Goal: Complete application form: Complete application form

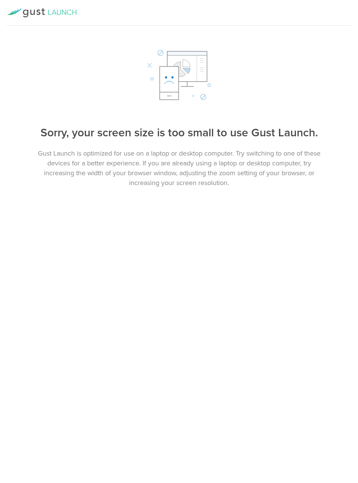
click at [167, 171] on p "Gust Launch is optimized for use on a laptop or desktop computer. Try switching…" at bounding box center [179, 168] width 302 height 39
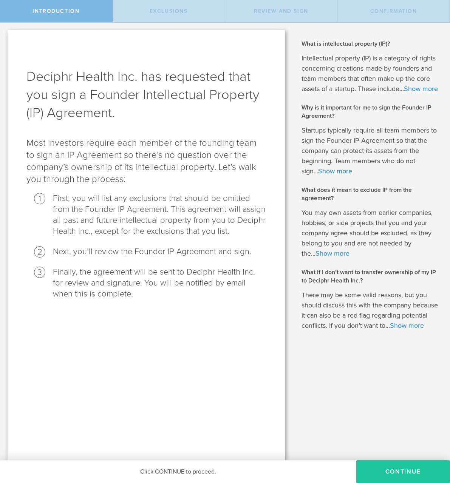
click at [409, 473] on button "Continue" at bounding box center [403, 472] width 94 height 23
radio input "true"
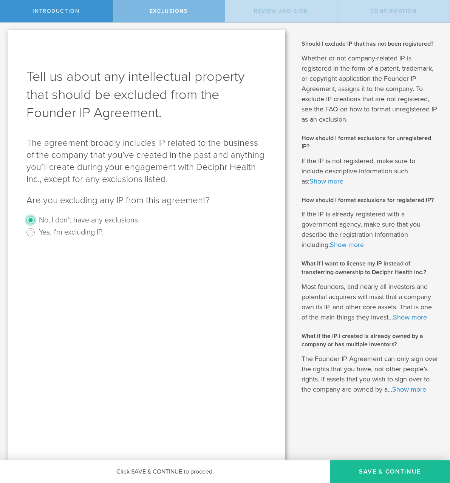
click at [33, 220] on input "No, I don't have any exclusions." at bounding box center [31, 220] width 12 height 12
click at [394, 471] on button "Save & Continue" at bounding box center [390, 472] width 120 height 23
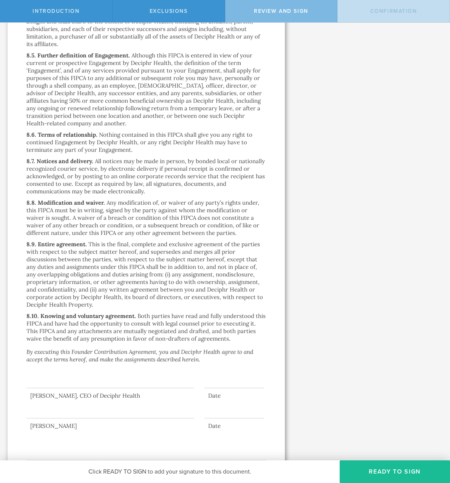
scroll to position [2272, 0]
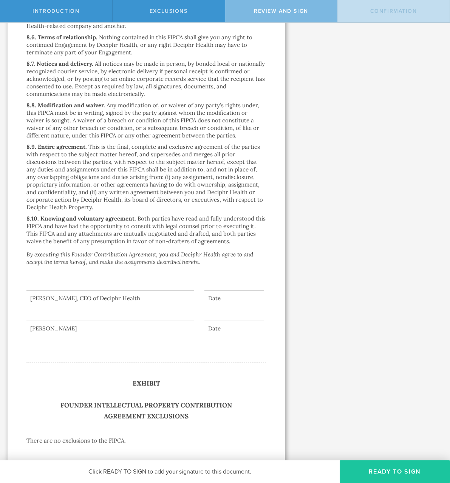
click at [374, 468] on button "Ready to Sign" at bounding box center [395, 472] width 110 height 23
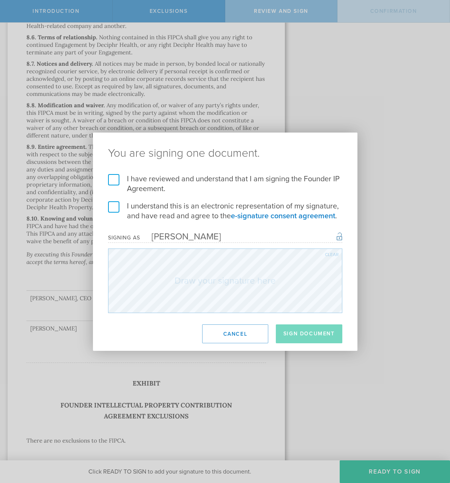
click at [113, 177] on label "I have reviewed and understand that I am signing the Founder IP Agreement." at bounding box center [225, 184] width 234 height 20
click at [0, 0] on input "I have reviewed and understand that I am signing the Founder IP Agreement." at bounding box center [0, 0] width 0 height 0
click at [113, 206] on label "I understand this is an electronic representation of my signature, and have rea…" at bounding box center [225, 211] width 234 height 20
click at [0, 0] on input "I understand this is an electronic representation of my signature, and have rea…" at bounding box center [0, 0] width 0 height 0
click at [329, 256] on div "Clear" at bounding box center [332, 254] width 14 height 5
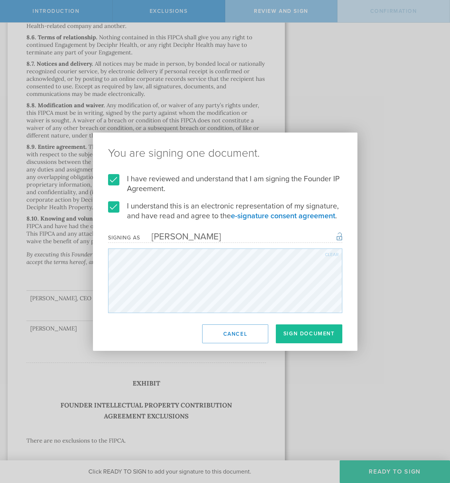
click at [333, 252] on div "Clear" at bounding box center [332, 254] width 14 height 5
drag, startPoint x: 333, startPoint y: 252, endPoint x: 327, endPoint y: 255, distance: 7.1
click at [333, 252] on div "Clear" at bounding box center [332, 254] width 14 height 5
click at [304, 331] on button "Sign Document" at bounding box center [309, 334] width 67 height 19
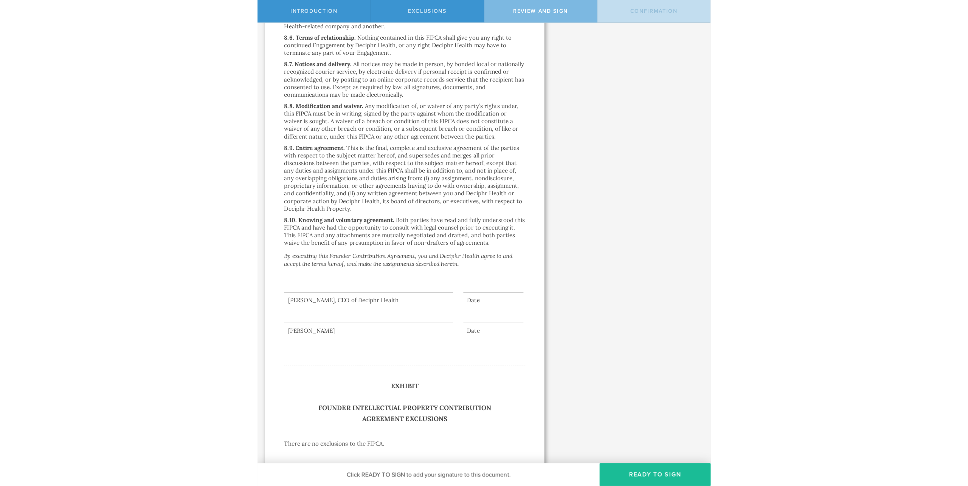
scroll to position [0, 0]
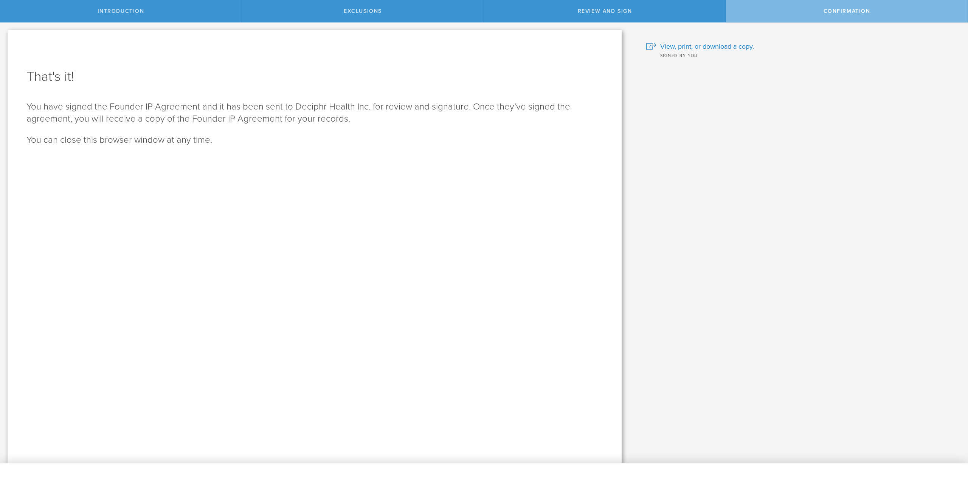
click at [339, 105] on p "You have signed the Founder IP Agreement and it has been sent to Deciphr Health…" at bounding box center [314, 113] width 576 height 24
click at [705, 50] on span "View, print, or download a copy." at bounding box center [707, 47] width 94 height 10
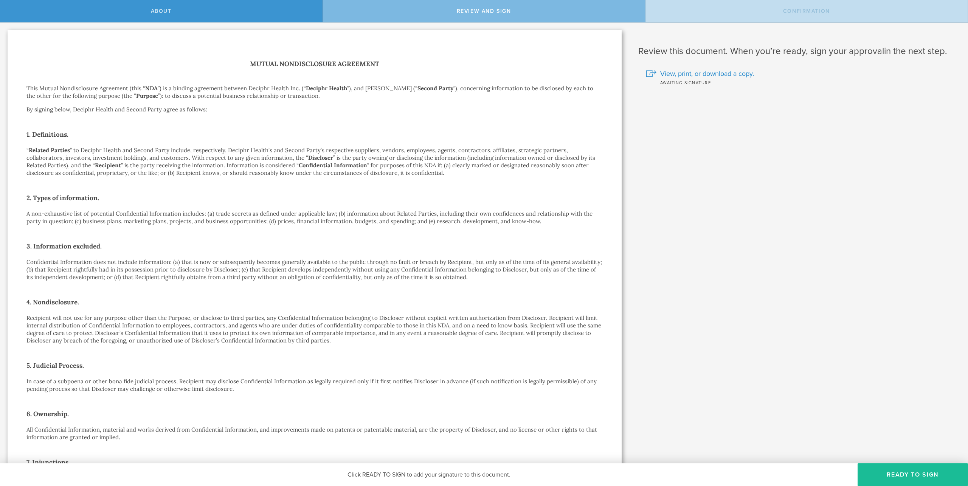
scroll to position [320, 0]
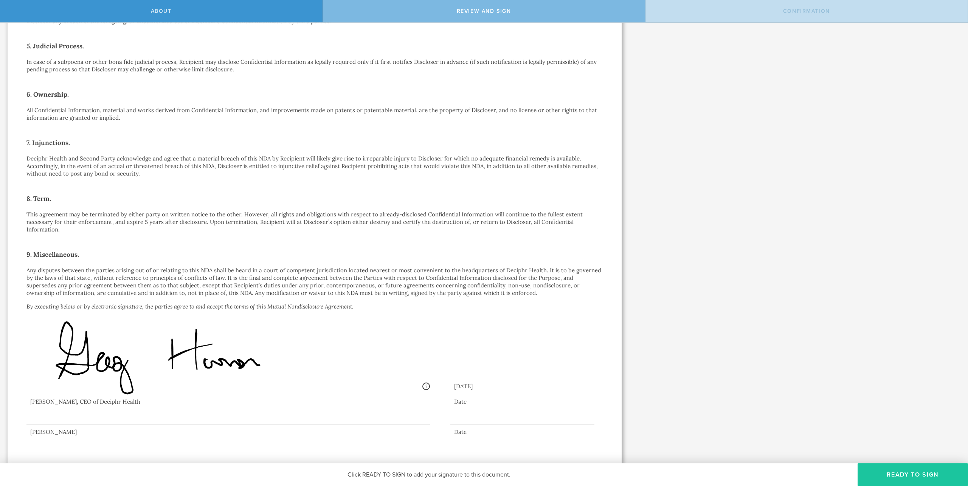
click at [918, 474] on button "Ready to Sign" at bounding box center [912, 475] width 110 height 23
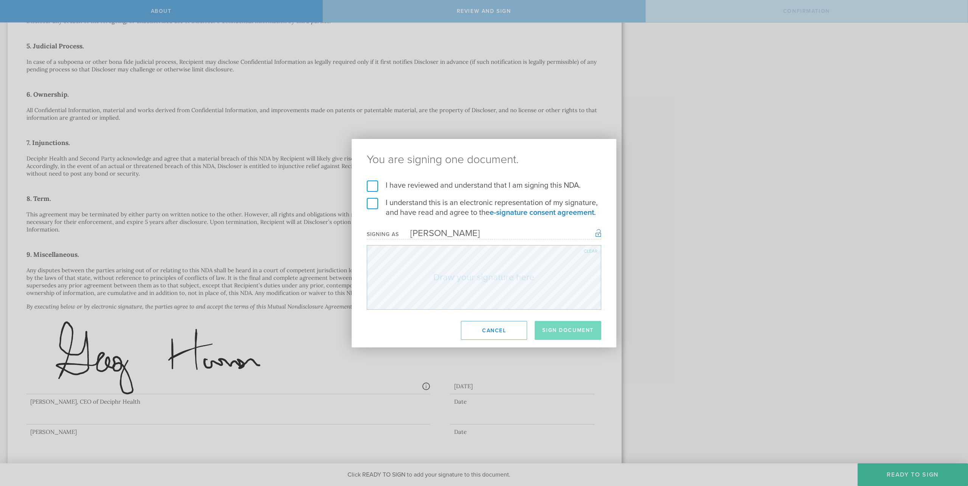
click at [378, 185] on label "I have reviewed and understand that I am signing this NDA." at bounding box center [484, 186] width 234 height 10
click at [0, 0] on input "I have reviewed and understand that I am signing this NDA." at bounding box center [0, 0] width 0 height 0
click at [371, 203] on label "I understand this is an electronic representation of my signature, and have rea…" at bounding box center [484, 208] width 234 height 20
click at [0, 0] on input "I understand this is an electronic representation of my signature, and have rea…" at bounding box center [0, 0] width 0 height 0
click at [589, 251] on div "Clear" at bounding box center [591, 251] width 14 height 5
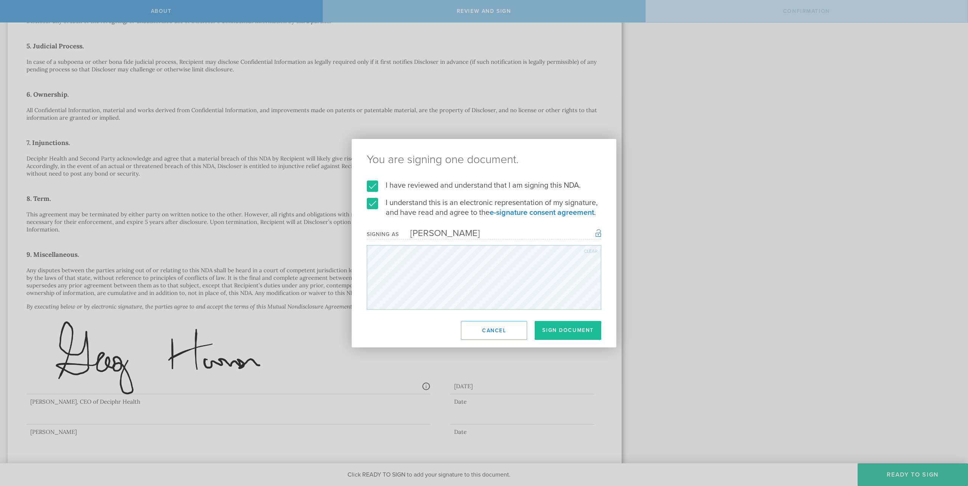
click at [590, 251] on div "Clear" at bounding box center [591, 251] width 14 height 5
click at [586, 249] on div "Clear" at bounding box center [591, 251] width 14 height 5
click at [587, 253] on div "Clear" at bounding box center [591, 251] width 14 height 5
click at [587, 251] on div "Clear" at bounding box center [591, 251] width 14 height 5
click at [586, 251] on div "Clear" at bounding box center [591, 251] width 14 height 5
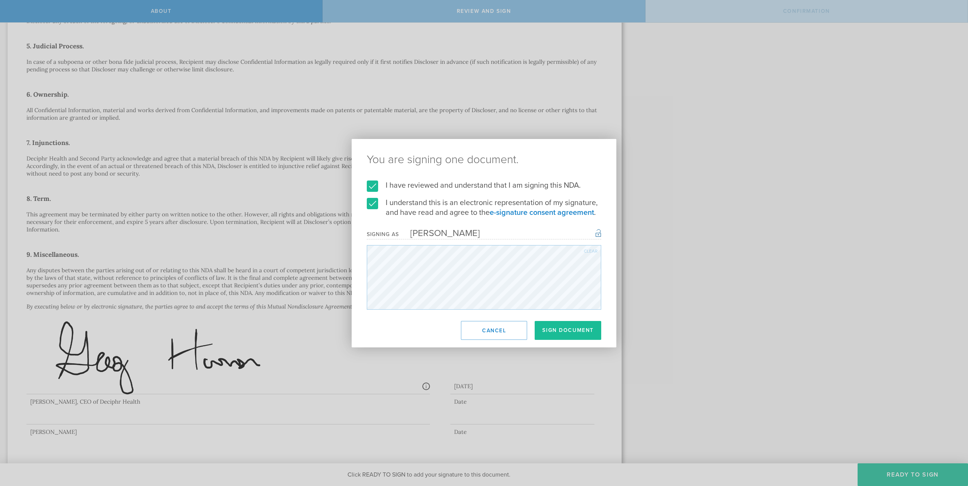
click at [588, 253] on div "Clear" at bounding box center [591, 251] width 14 height 5
click at [584, 249] on div "Clear" at bounding box center [591, 251] width 14 height 5
click at [585, 251] on div "Clear" at bounding box center [591, 251] width 14 height 5
click at [589, 250] on div "Clear" at bounding box center [591, 251] width 14 height 5
click at [571, 336] on button "Sign Document" at bounding box center [567, 330] width 67 height 19
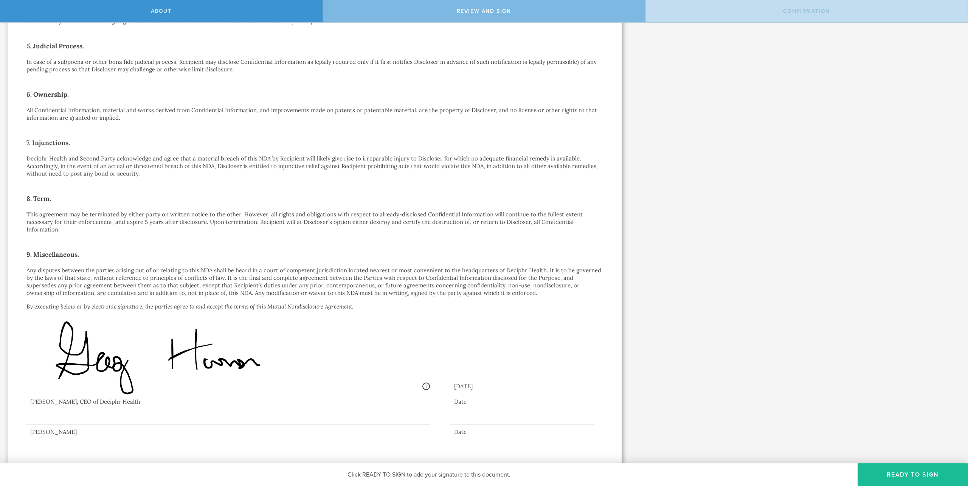
scroll to position [0, 0]
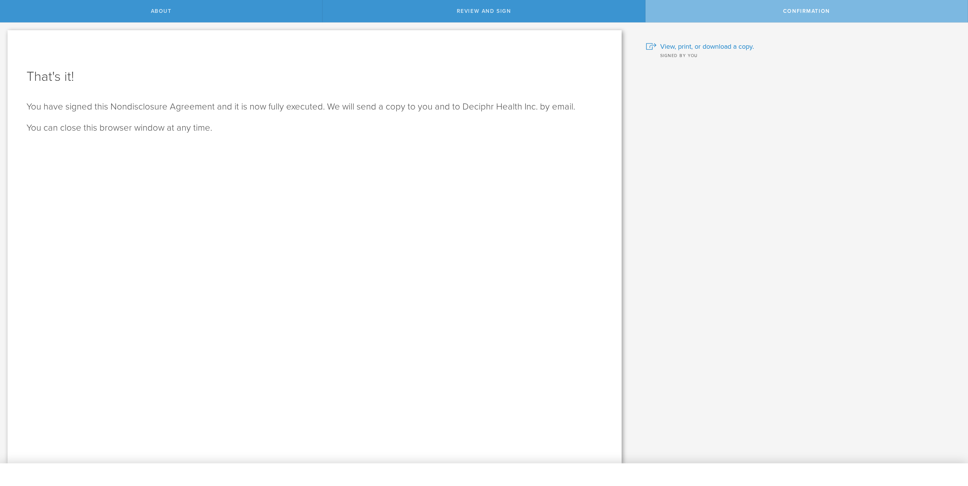
click at [711, 51] on div "Signed by you" at bounding box center [801, 55] width 311 height 8
click at [715, 48] on span "View, print, or download a copy." at bounding box center [707, 47] width 94 height 10
